Goal: Check status: Check status

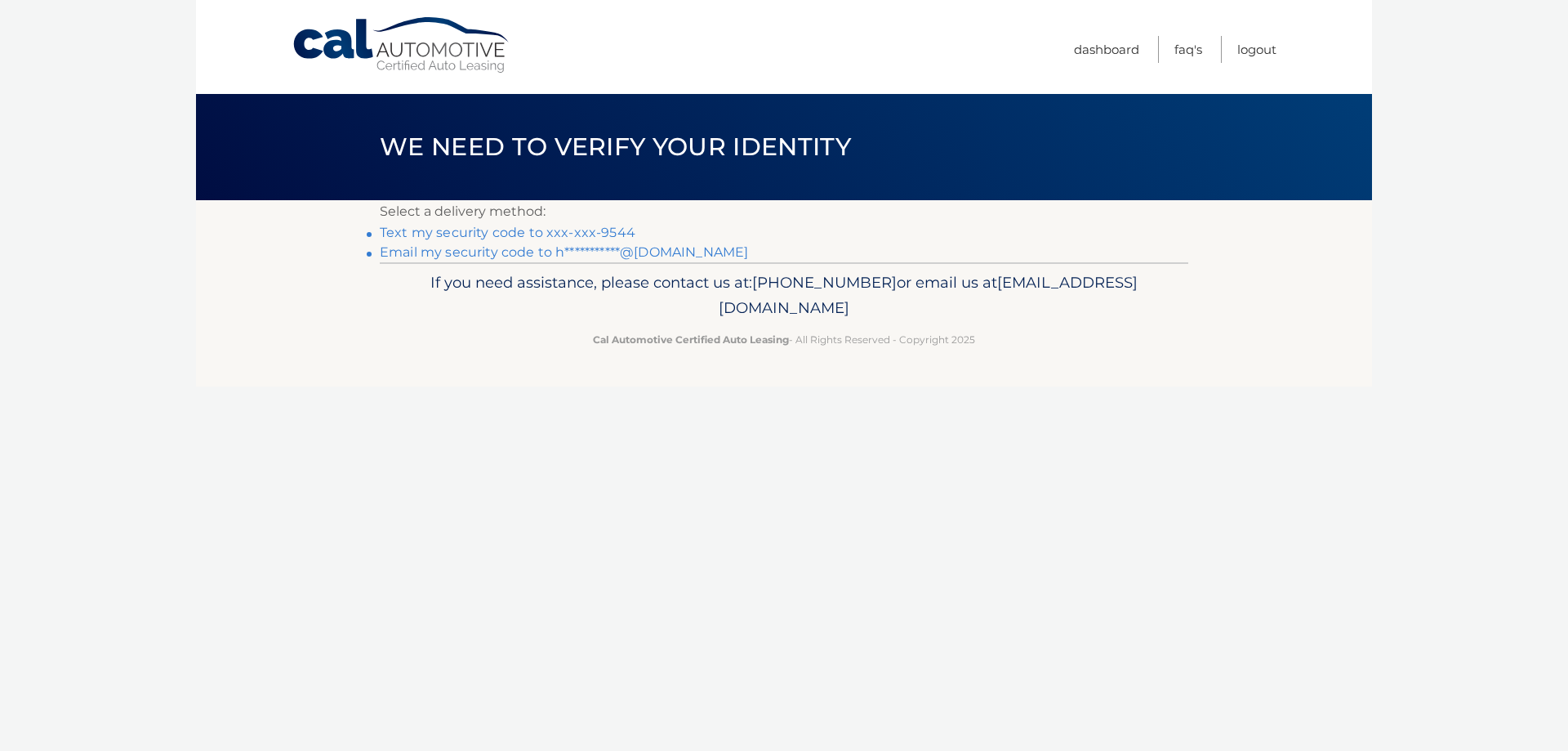
click at [452, 252] on link "**********" at bounding box center [564, 252] width 369 height 16
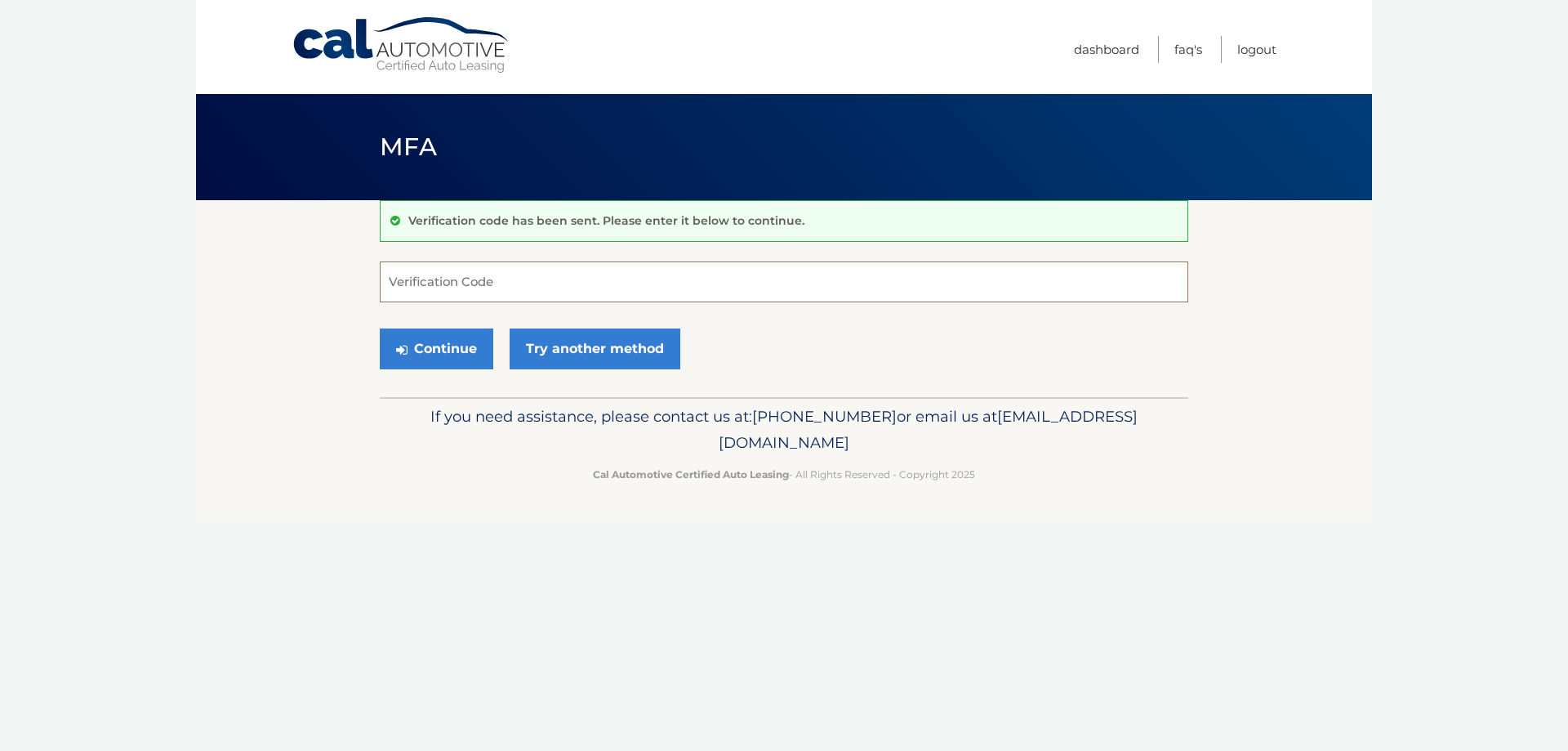
click at [478, 275] on input "Verification Code" at bounding box center [784, 282] width 809 height 41
paste input "516378"
click at [441, 353] on button "Continue" at bounding box center [437, 349] width 114 height 41
click at [424, 341] on button "Continue" at bounding box center [437, 349] width 114 height 41
drag, startPoint x: 438, startPoint y: 287, endPoint x: 344, endPoint y: 275, distance: 94.8
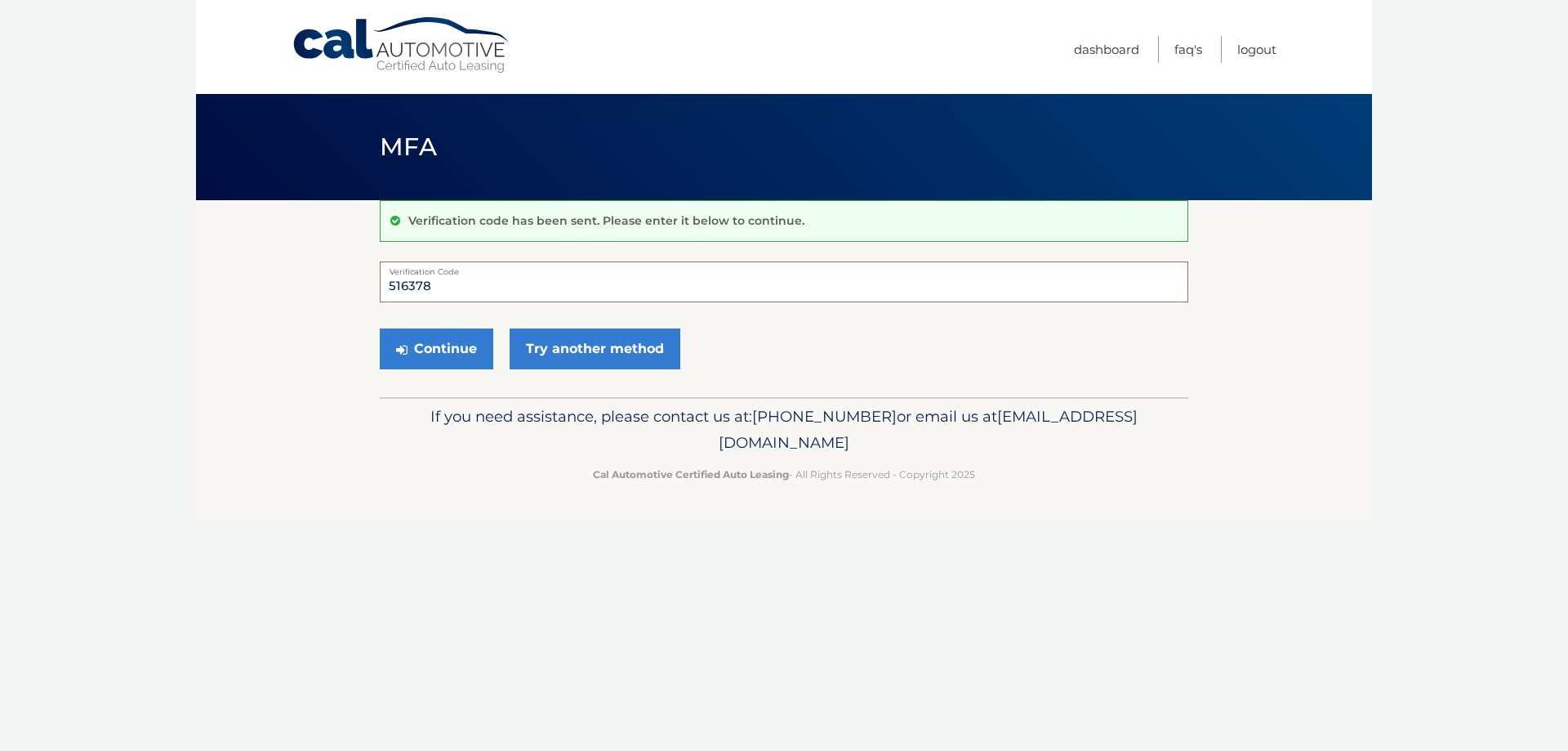
click at [344, 275] on section "Verification code has been sent. Please enter it below to continue. 516378 Veri…" at bounding box center [784, 298] width 1176 height 197
type input "516738"
click at [396, 340] on button "Continue" at bounding box center [437, 349] width 114 height 41
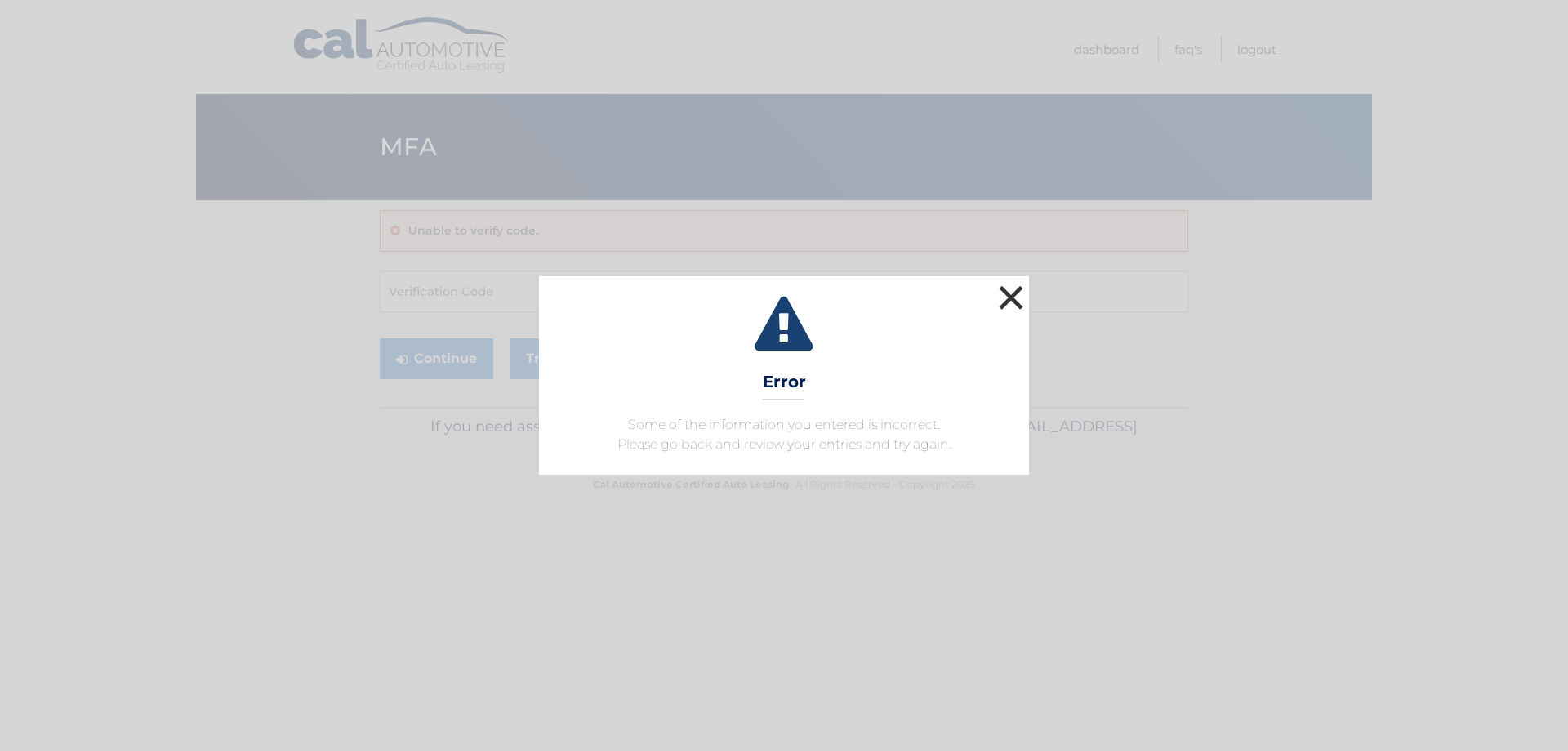
click at [1014, 290] on button "×" at bounding box center [1011, 298] width 33 height 33
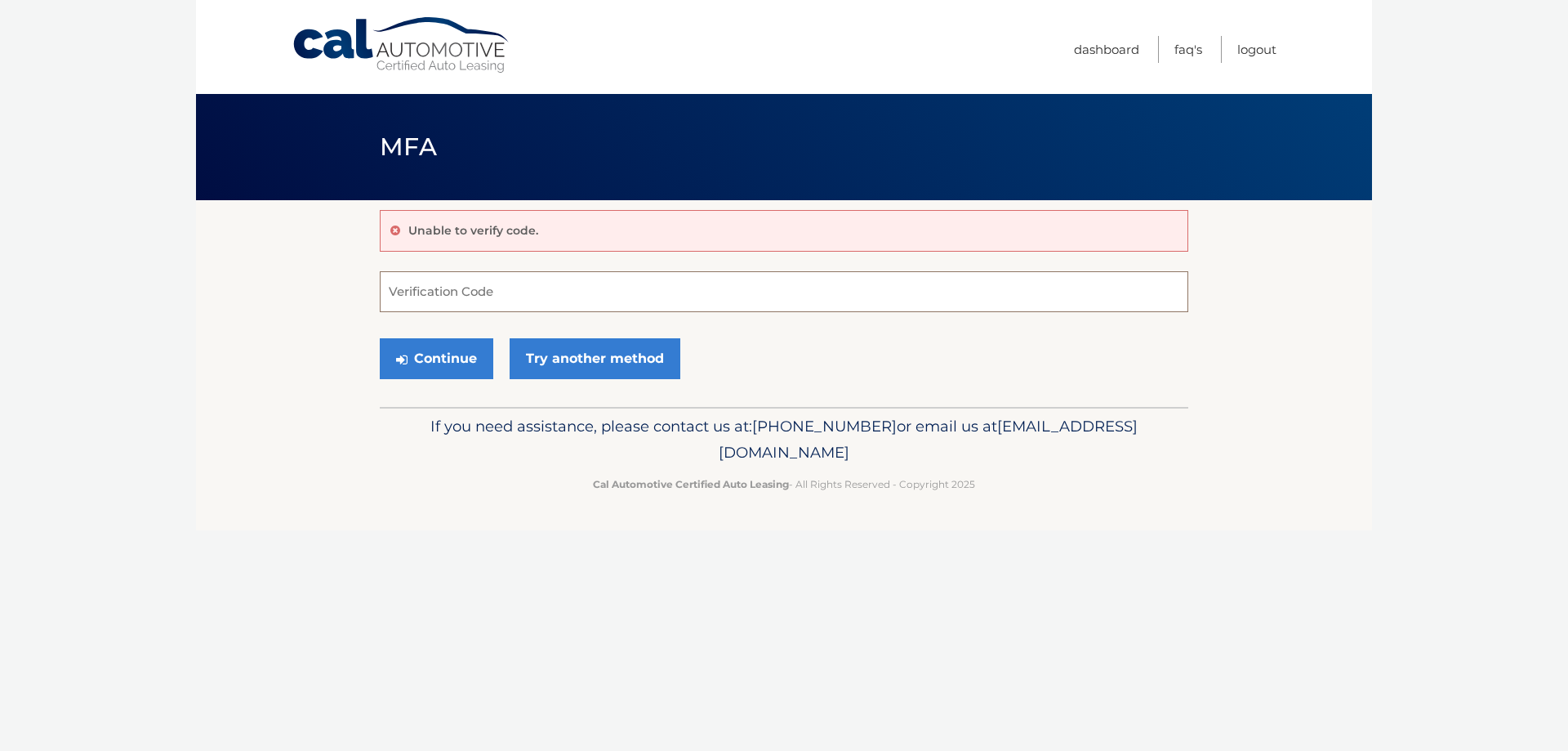
click at [463, 282] on input "Verification Code" at bounding box center [784, 292] width 809 height 41
type input "516378"
click at [395, 345] on button "Continue" at bounding box center [437, 359] width 114 height 41
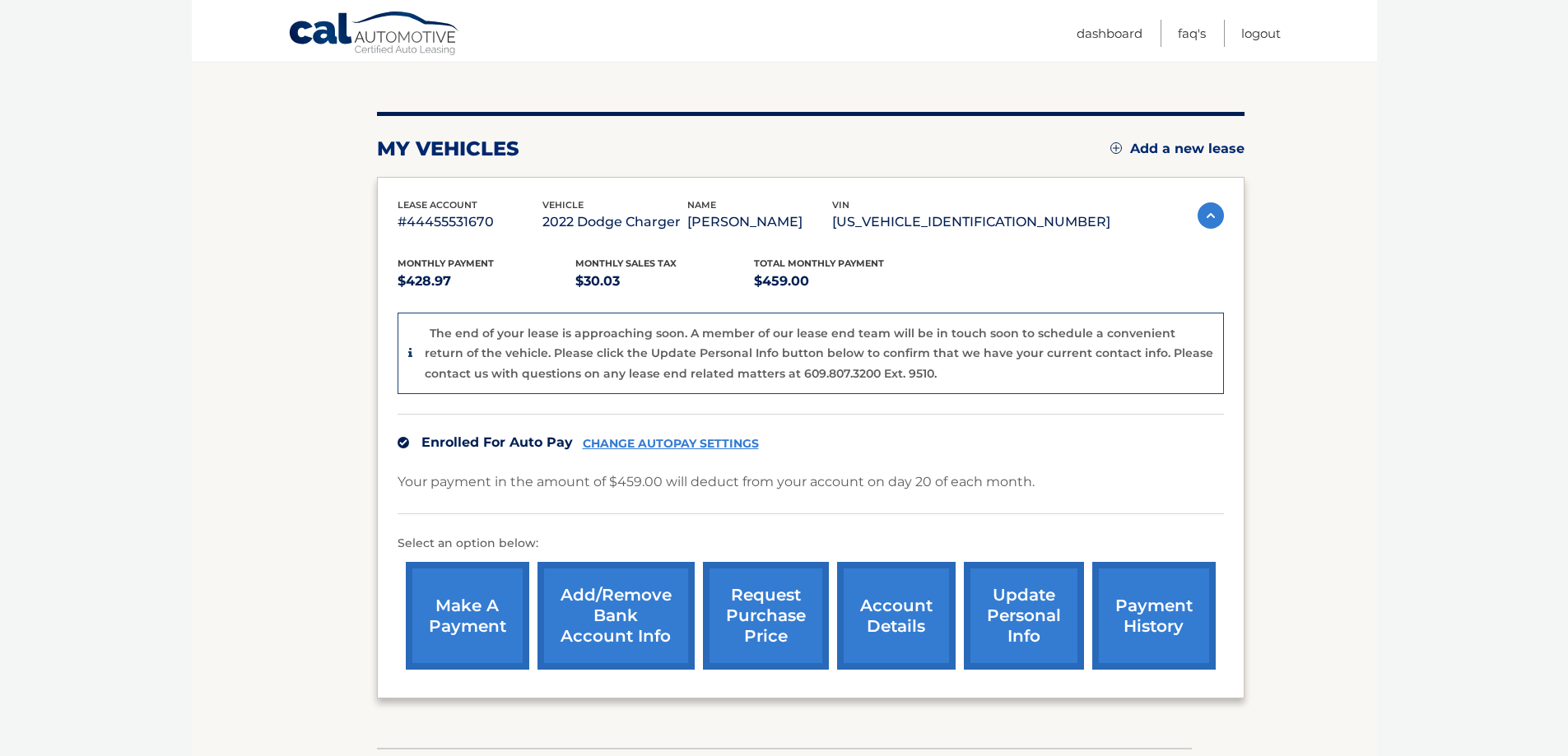
scroll to position [165, 0]
click at [757, 601] on link "request purchase price" at bounding box center [766, 614] width 126 height 108
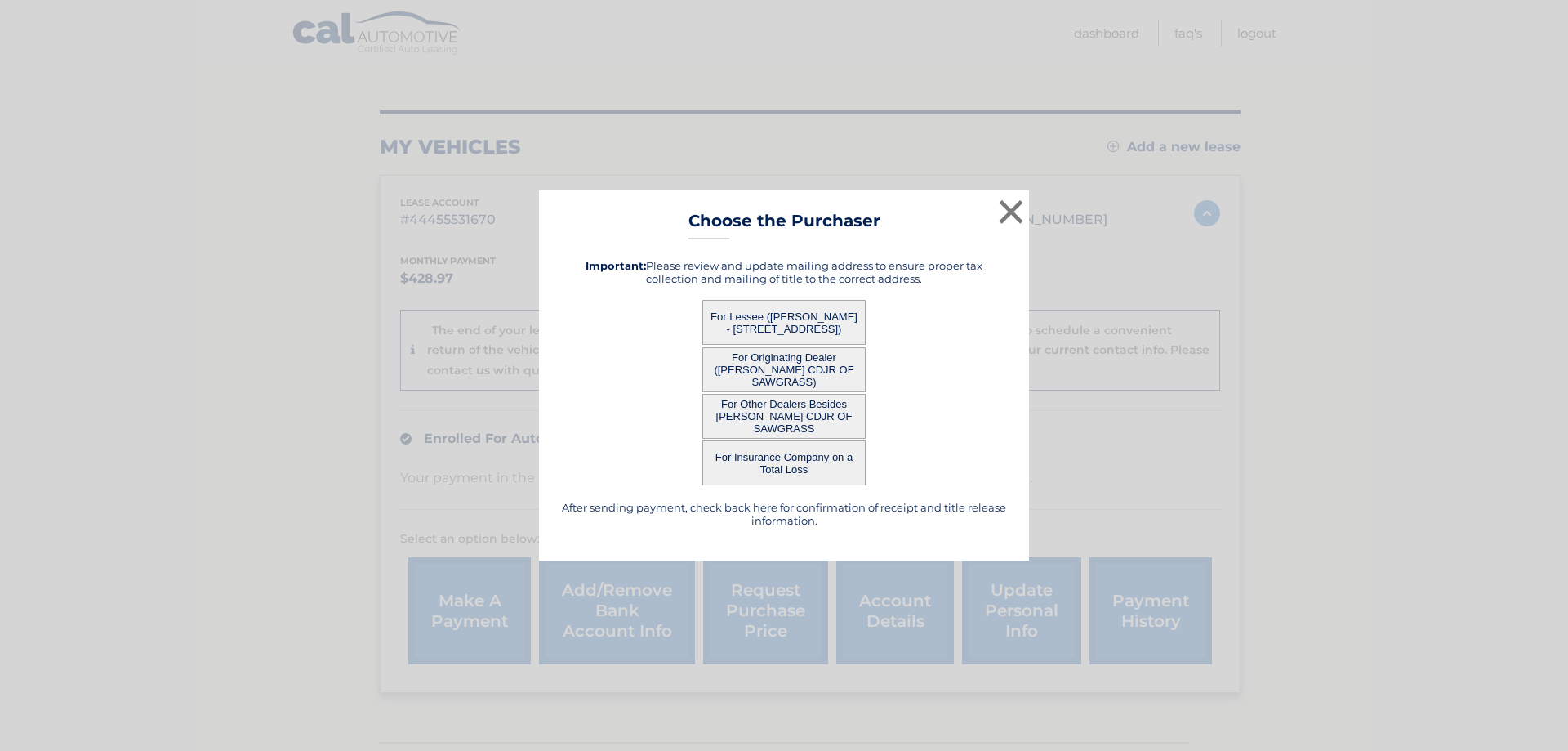
click at [753, 310] on button "For Lessee (HOLLY ALVAREZ - 9172 NW 21st St, , Coral Springs, FL 33071)" at bounding box center [784, 323] width 163 height 45
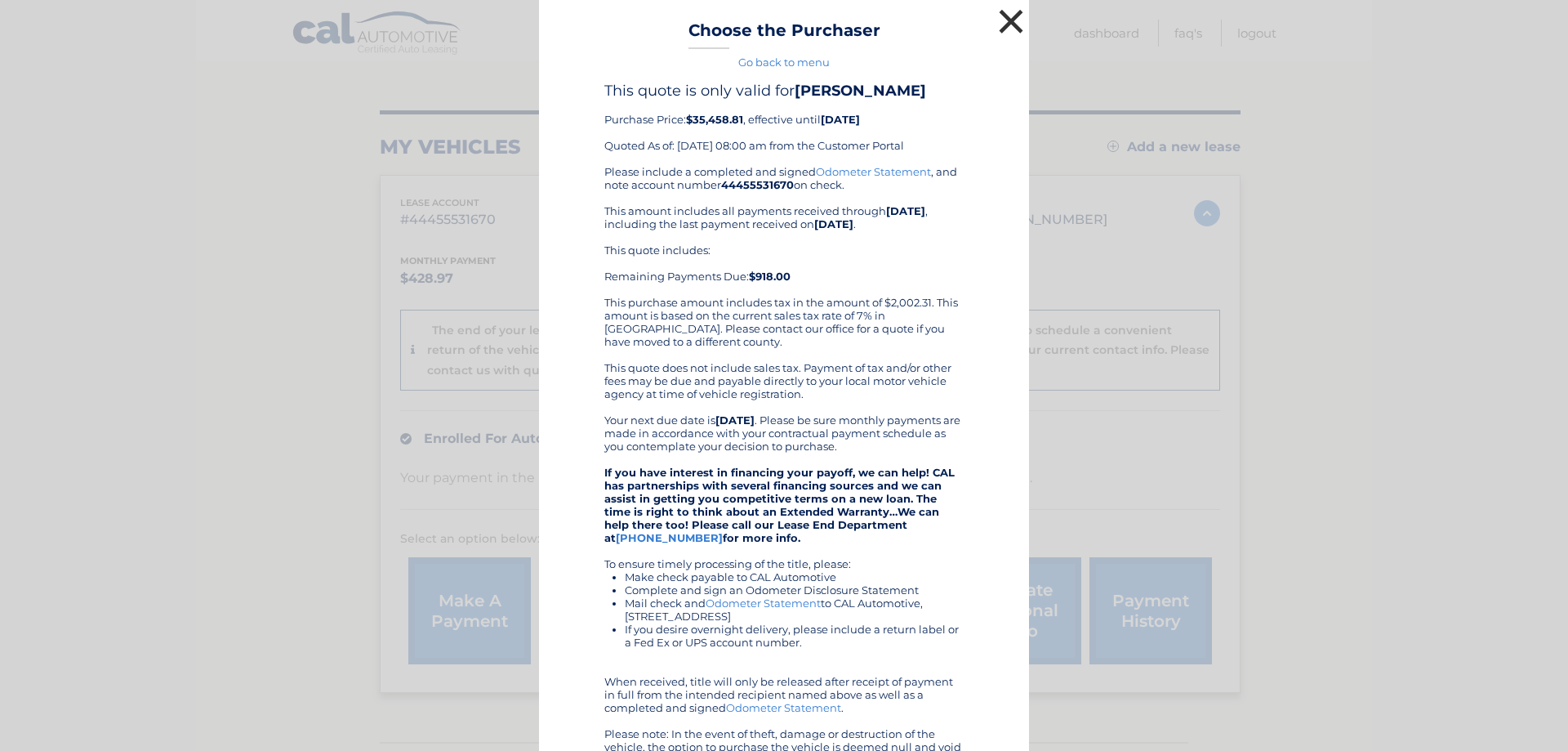
click at [1002, 17] on button "×" at bounding box center [1011, 22] width 33 height 33
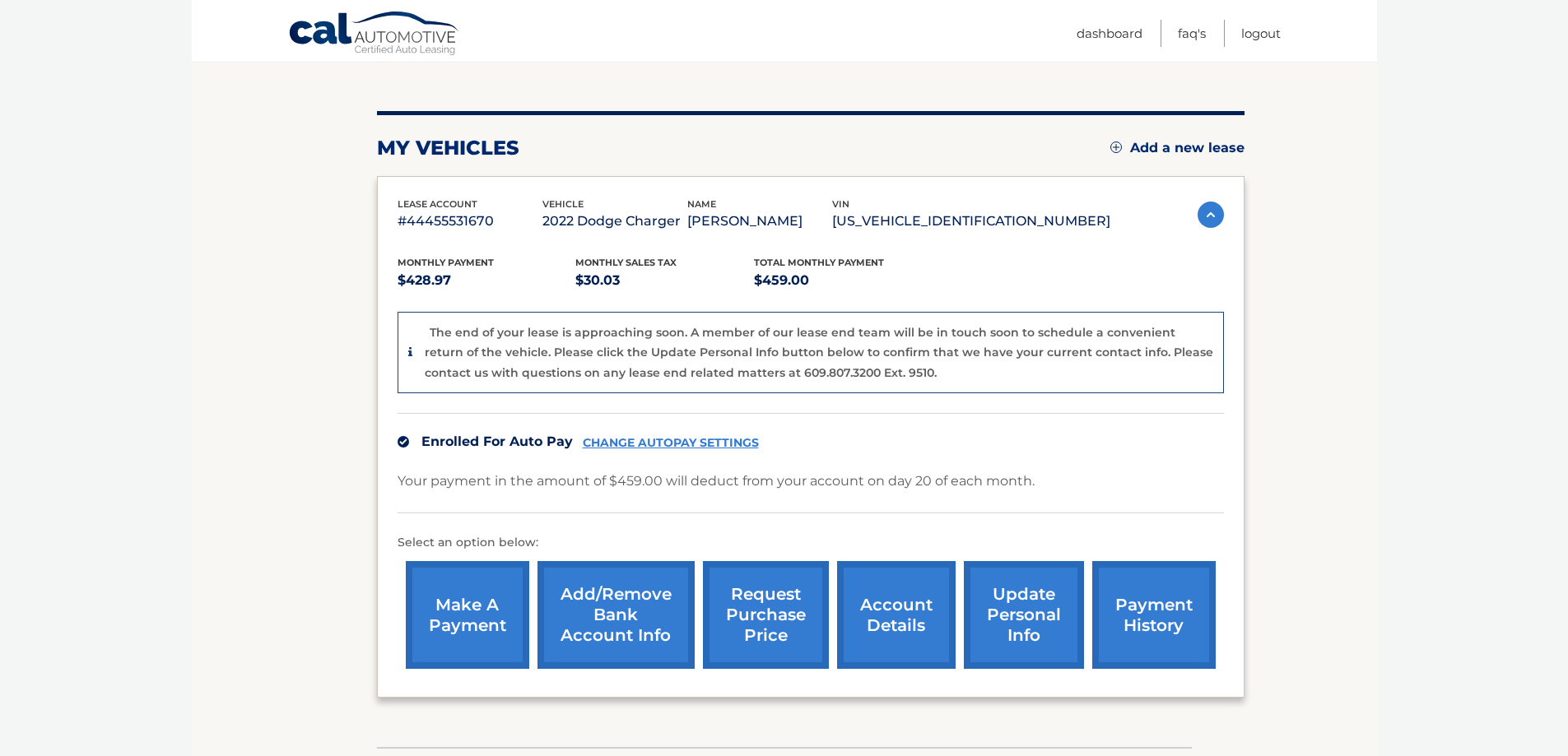
click at [361, 36] on link "Cal Automotive" at bounding box center [374, 34] width 173 height 47
